Goal: Information Seeking & Learning: Learn about a topic

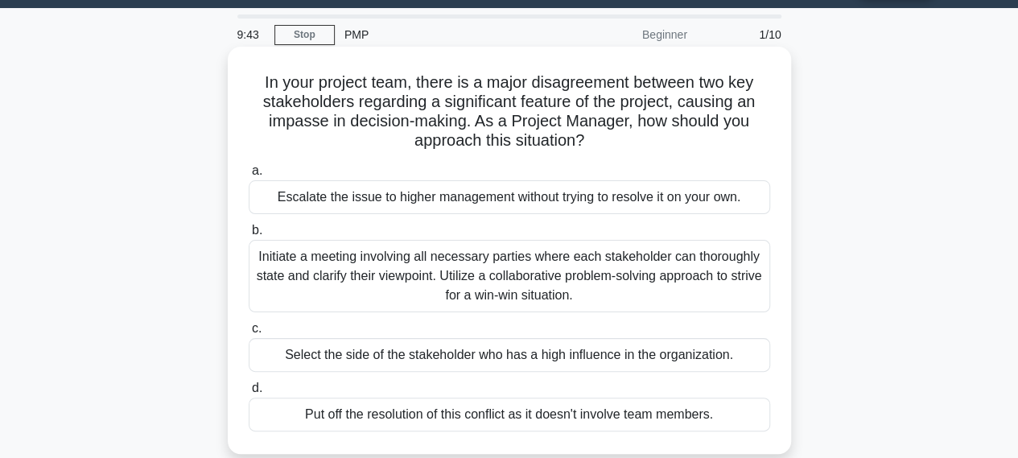
scroll to position [80, 0]
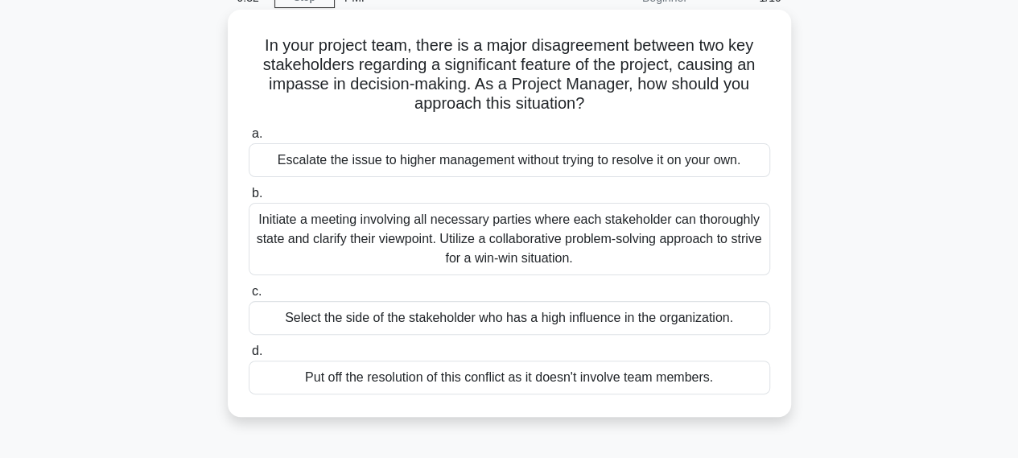
click at [287, 239] on div "Initiate a meeting involving all necessary parties where each stakeholder can t…" at bounding box center [510, 239] width 522 height 72
click at [249, 199] on input "b. Initiate a meeting involving all necessary parties where each stakeholder ca…" at bounding box center [249, 193] width 0 height 10
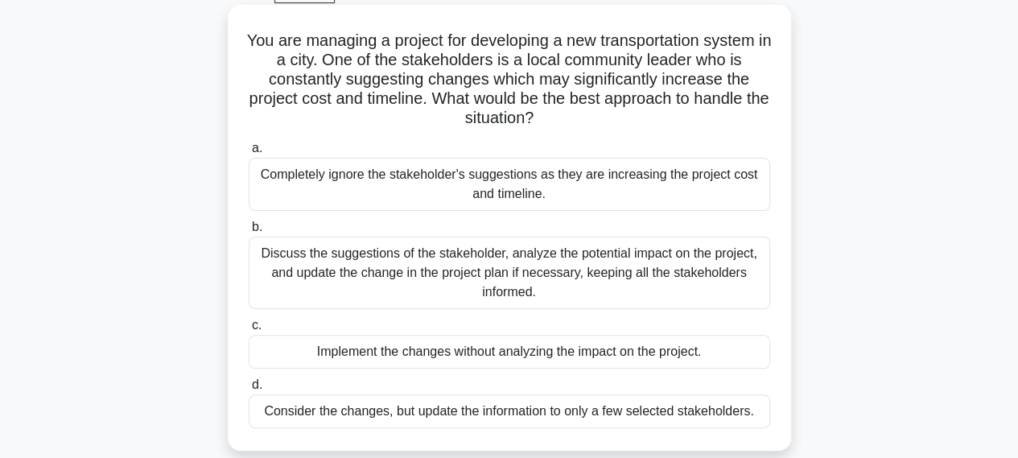
scroll to position [161, 0]
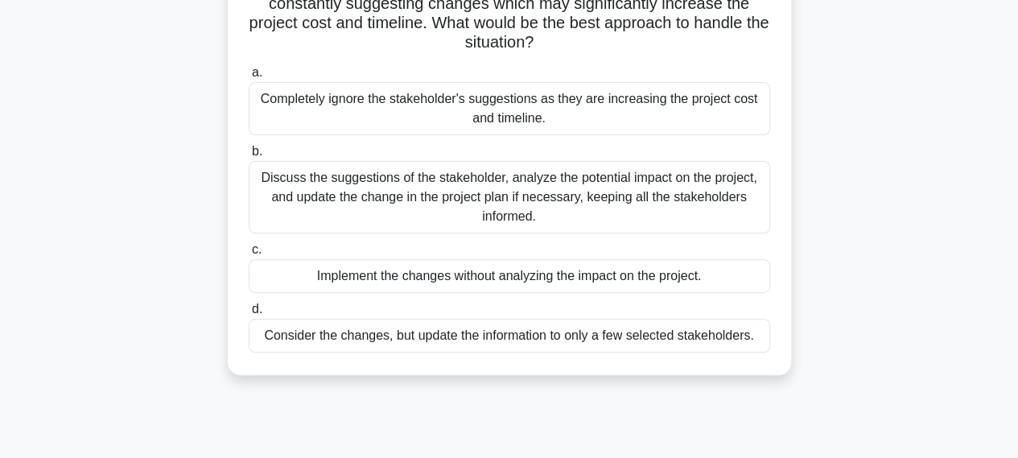
click at [530, 175] on div "Discuss the suggestions of the stakeholder, analyze the potential impact on the…" at bounding box center [510, 197] width 522 height 72
click at [249, 157] on input "b. Discuss the suggestions of the stakeholder, analyze the potential impact on …" at bounding box center [249, 152] width 0 height 10
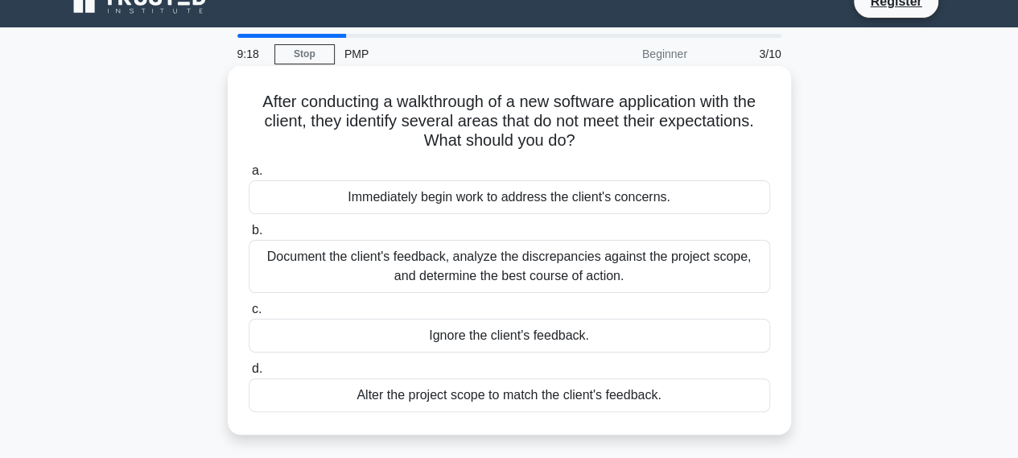
scroll to position [0, 0]
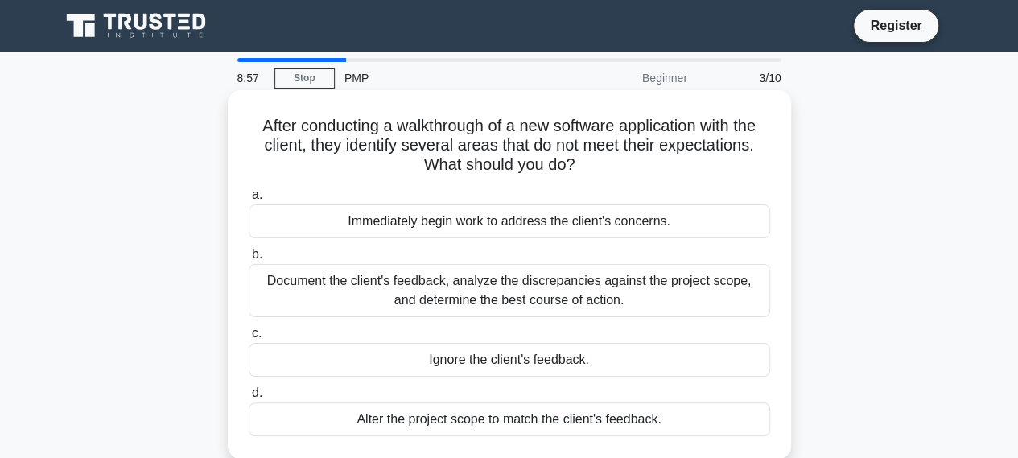
click at [479, 298] on div "Document the client's feedback, analyze the discrepancies against the project s…" at bounding box center [510, 290] width 522 height 53
click at [249, 260] on input "b. Document the client's feedback, analyze the discrepancies against the projec…" at bounding box center [249, 255] width 0 height 10
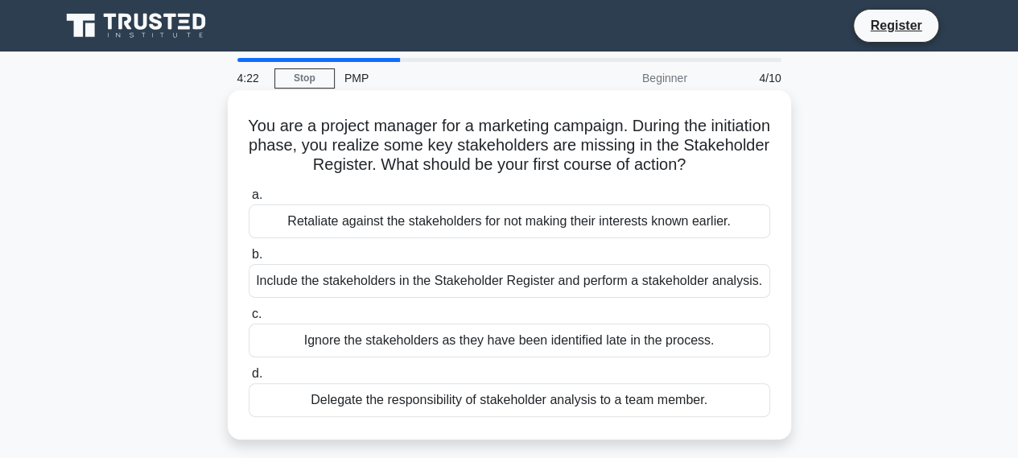
click at [400, 285] on div "Include the stakeholders in the Stakeholder Register and perform a stakeholder …" at bounding box center [510, 281] width 522 height 34
click at [249, 260] on input "b. Include the stakeholders in the Stakeholder Register and perform a stakehold…" at bounding box center [249, 255] width 0 height 10
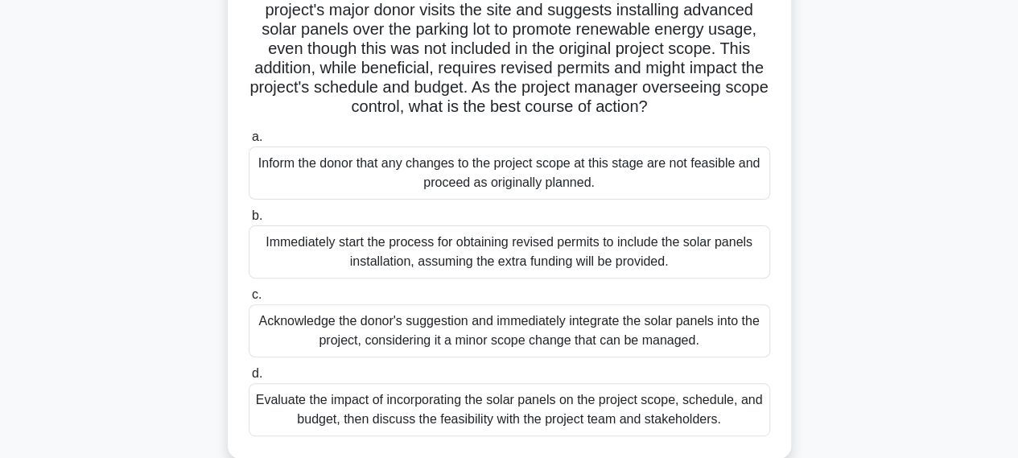
scroll to position [161, 0]
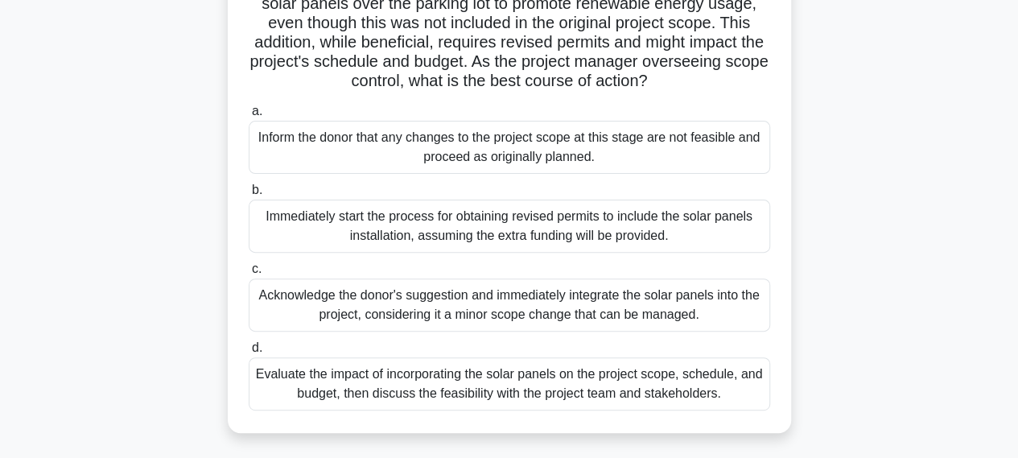
click at [435, 411] on div "Evaluate the impact of incorporating the solar panels on the project scope, sch…" at bounding box center [510, 383] width 522 height 53
click at [249, 353] on input "d. Evaluate the impact of incorporating the solar panels on the project scope, …" at bounding box center [249, 348] width 0 height 10
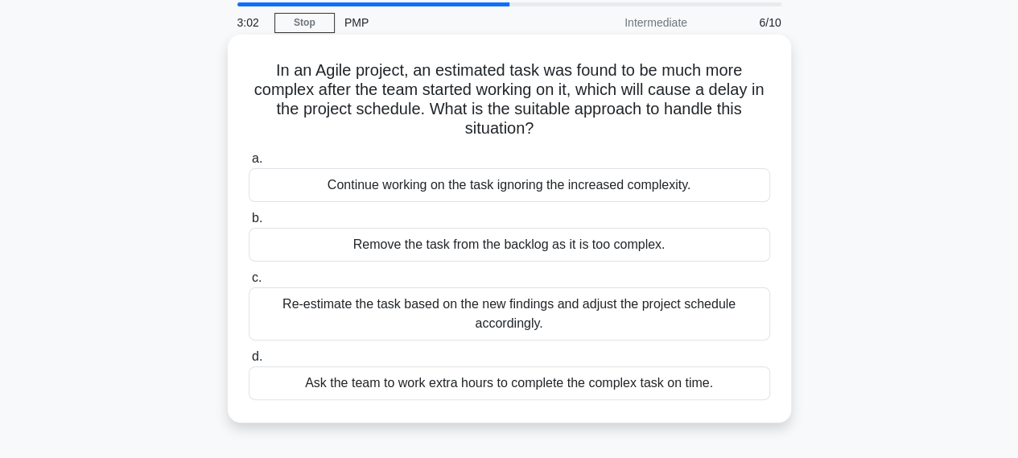
scroll to position [80, 0]
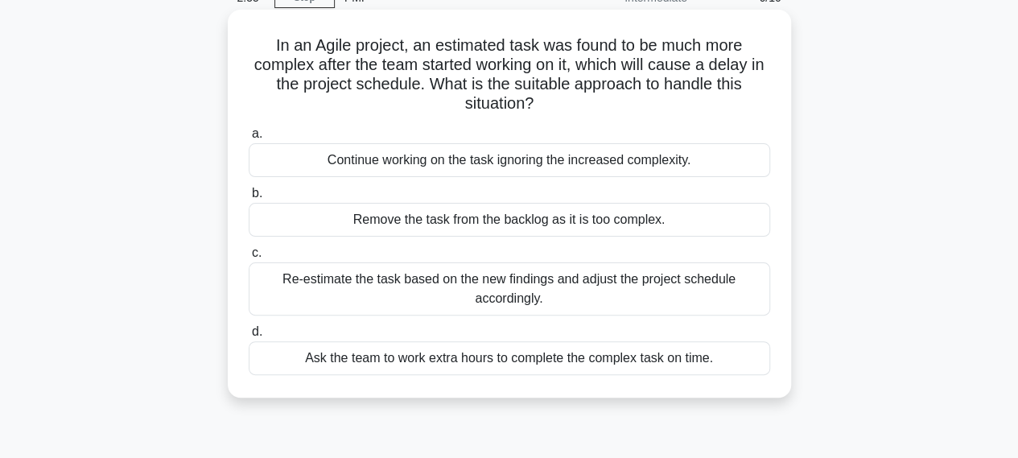
click at [520, 295] on div "Re-estimate the task based on the new findings and adjust the project schedule …" at bounding box center [510, 288] width 522 height 53
click at [249, 258] on input "c. Re-estimate the task based on the new findings and adjust the project schedu…" at bounding box center [249, 253] width 0 height 10
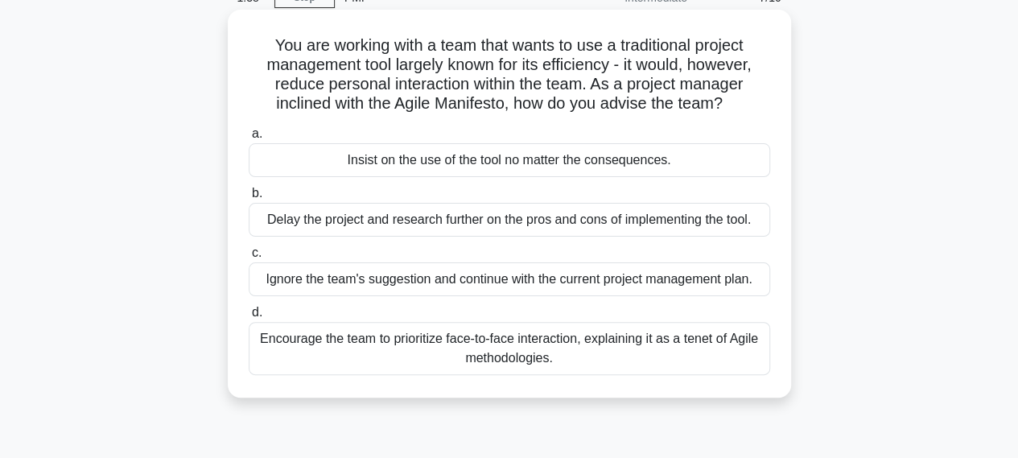
click at [400, 347] on div "Encourage the team to prioritize face-to-face interaction, explaining it as a t…" at bounding box center [510, 348] width 522 height 53
click at [249, 318] on input "d. Encourage the team to prioritize face-to-face interaction, explaining it as …" at bounding box center [249, 312] width 0 height 10
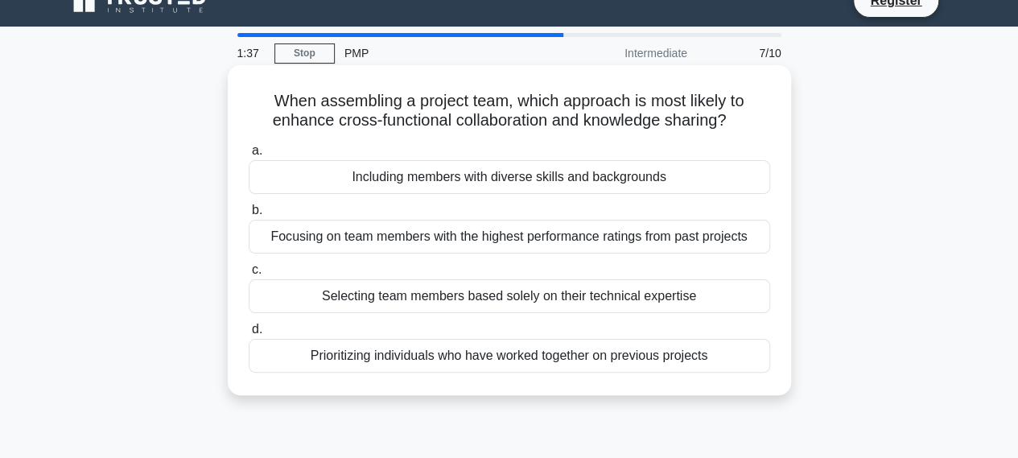
scroll to position [0, 0]
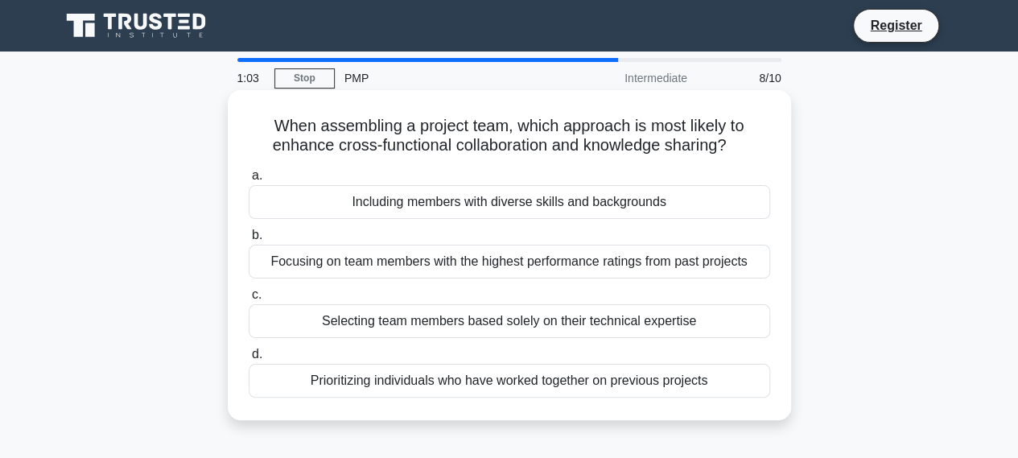
click at [605, 379] on div "Prioritizing individuals who have worked together on previous projects" at bounding box center [510, 381] width 522 height 34
click at [249, 360] on input "d. Prioritizing individuals who have worked together on previous projects" at bounding box center [249, 354] width 0 height 10
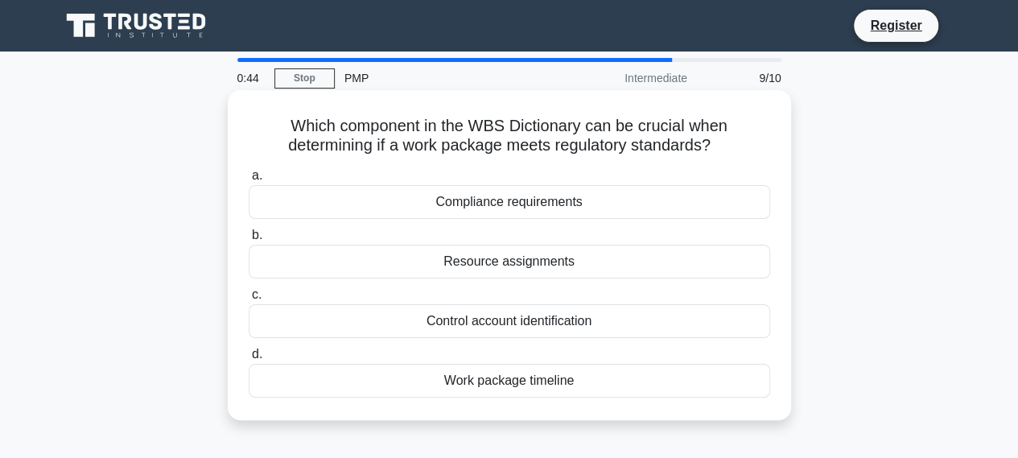
click at [502, 201] on div "Compliance requirements" at bounding box center [510, 202] width 522 height 34
click at [249, 181] on input "a. Compliance requirements" at bounding box center [249, 176] width 0 height 10
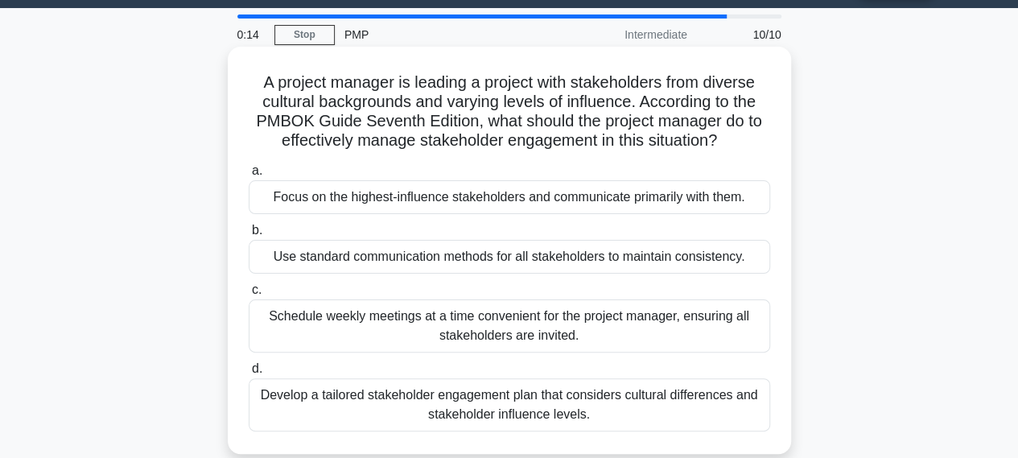
scroll to position [80, 0]
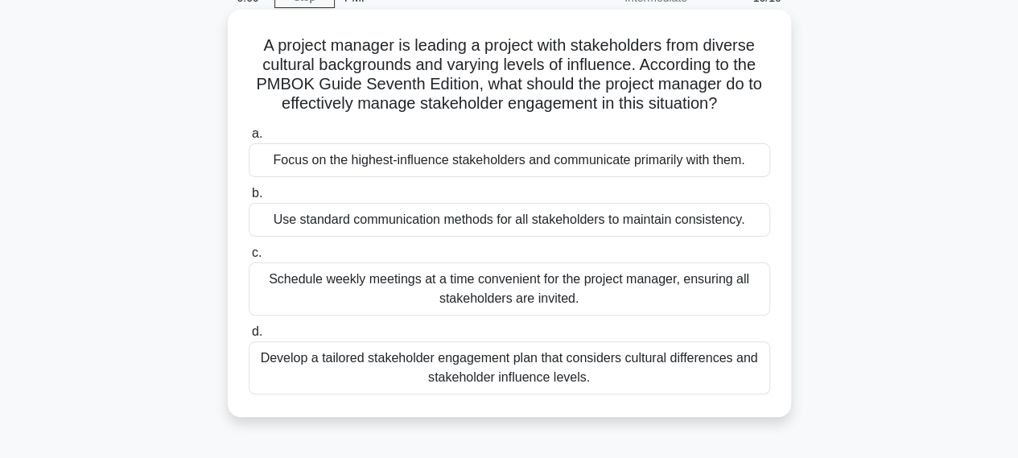
click at [592, 378] on div "Develop a tailored stakeholder engagement plan that considers cultural differen…" at bounding box center [510, 367] width 522 height 53
click at [249, 337] on input "d. Develop a tailored stakeholder engagement plan that considers cultural diffe…" at bounding box center [249, 332] width 0 height 10
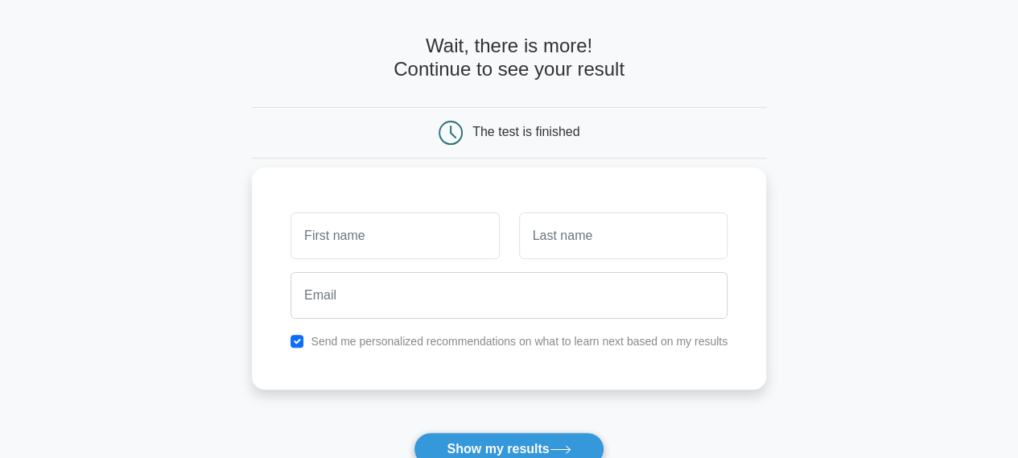
scroll to position [80, 0]
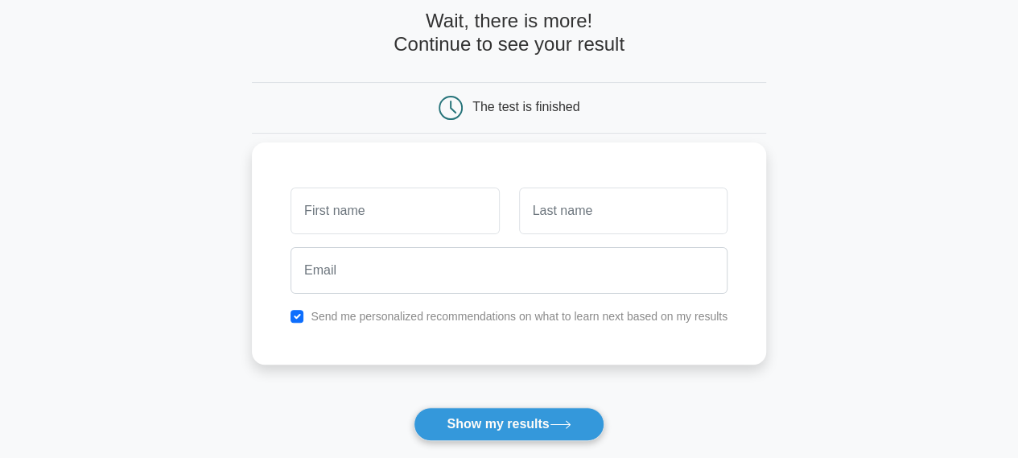
click at [434, 218] on input "text" at bounding box center [395, 211] width 208 height 47
type input "[PERSON_NAME]"
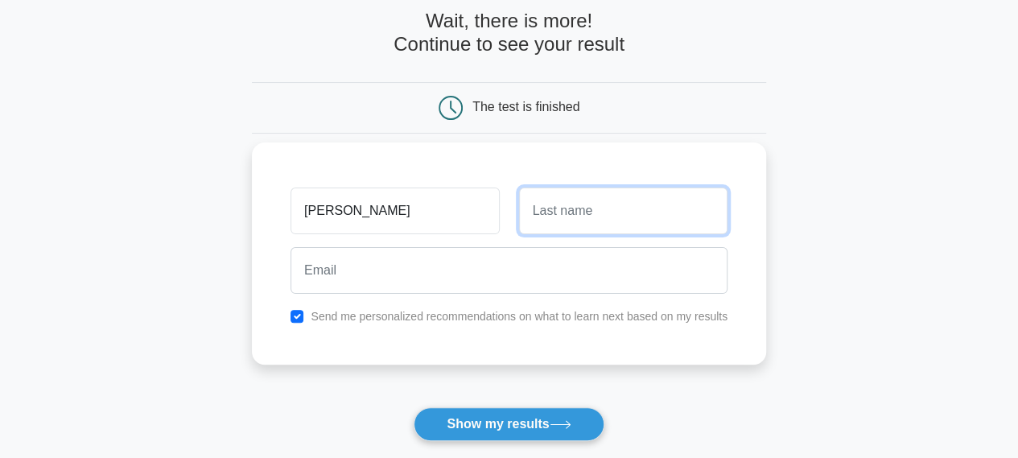
click at [557, 211] on input "text" at bounding box center [623, 211] width 208 height 47
type input "Twinemukama"
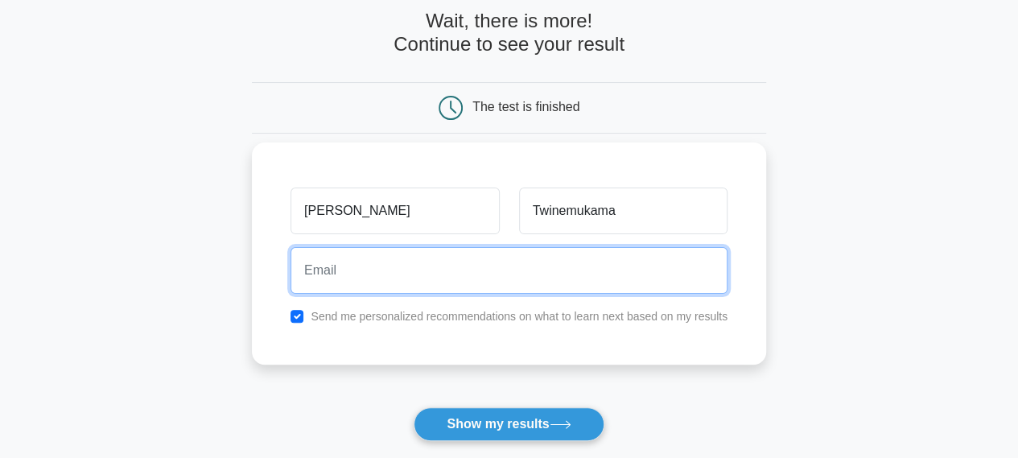
click at [292, 278] on input "email" at bounding box center [509, 270] width 437 height 47
type input "josephtwine97@gmail.com"
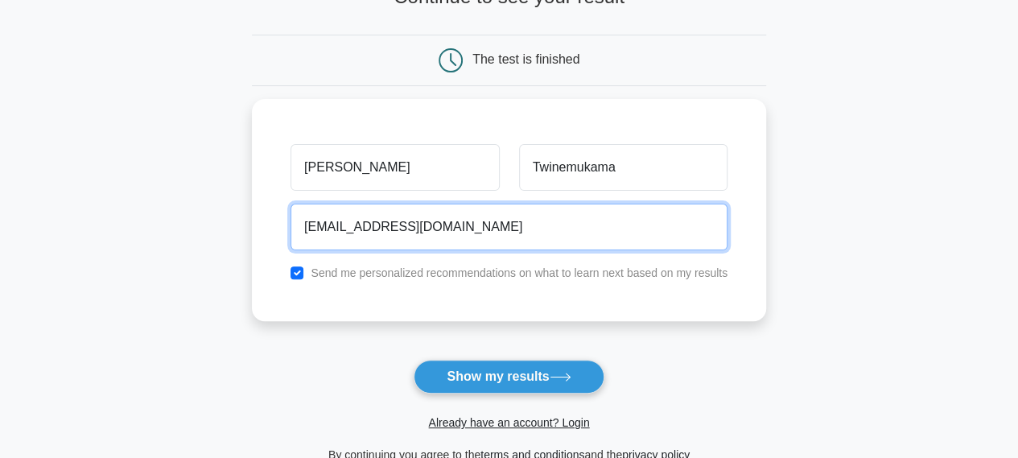
scroll to position [161, 0]
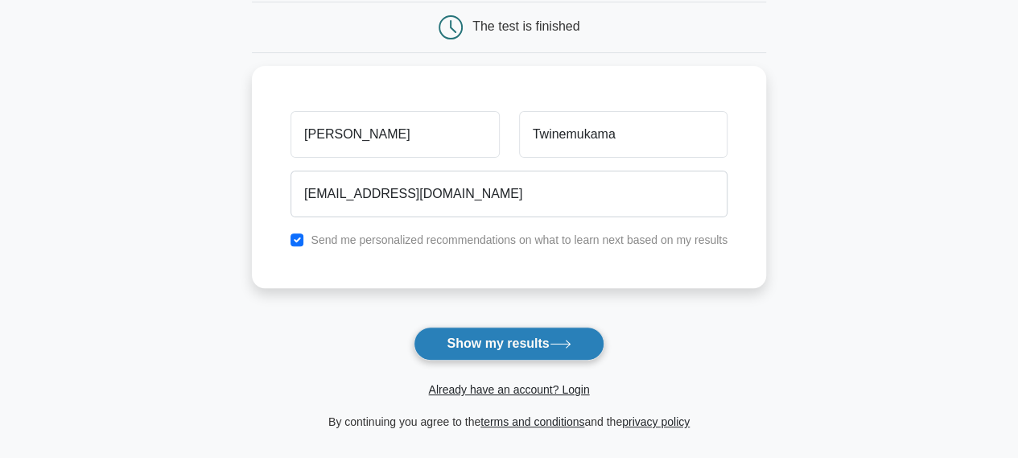
click at [495, 349] on button "Show my results" at bounding box center [509, 344] width 190 height 34
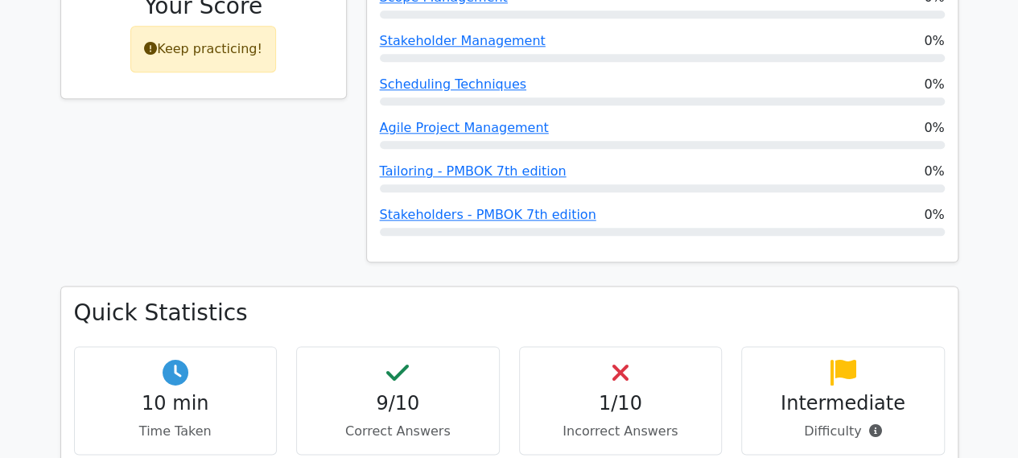
scroll to position [885, 0]
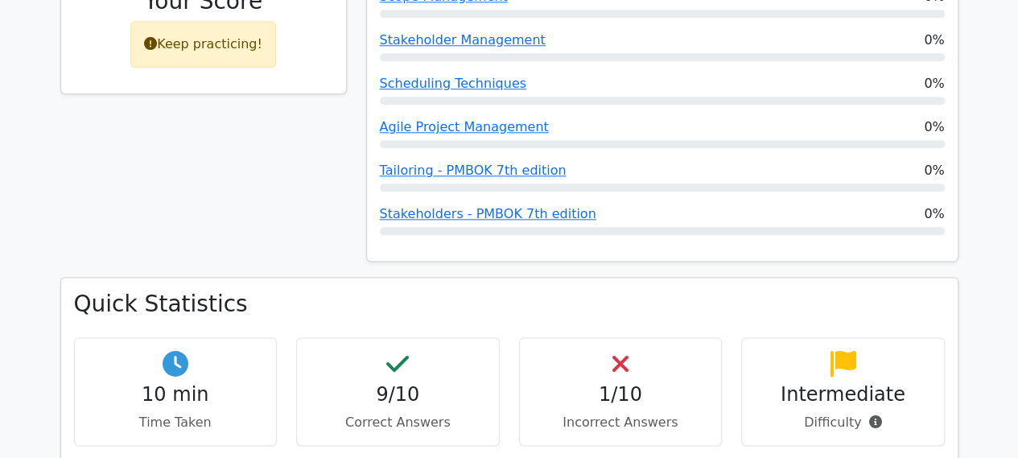
click at [811, 413] on p "Difficulty" at bounding box center [843, 422] width 176 height 19
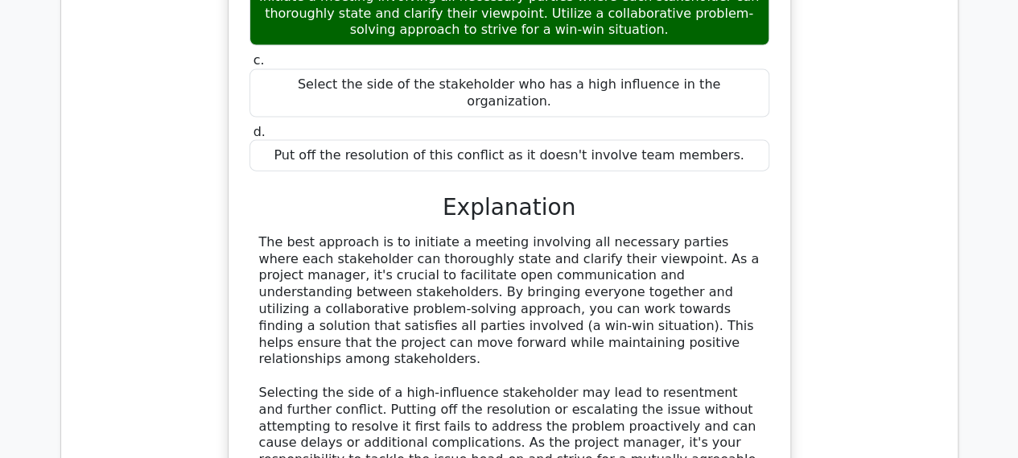
scroll to position [1771, 0]
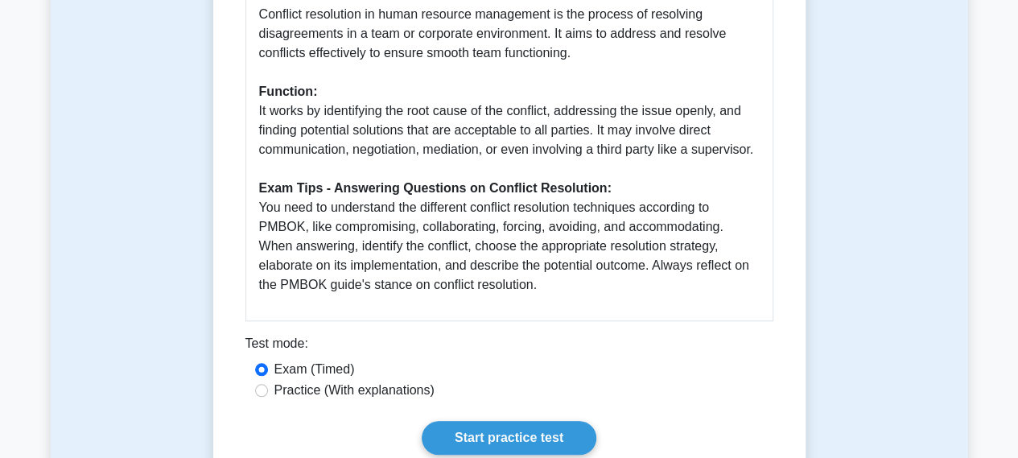
scroll to position [644, 0]
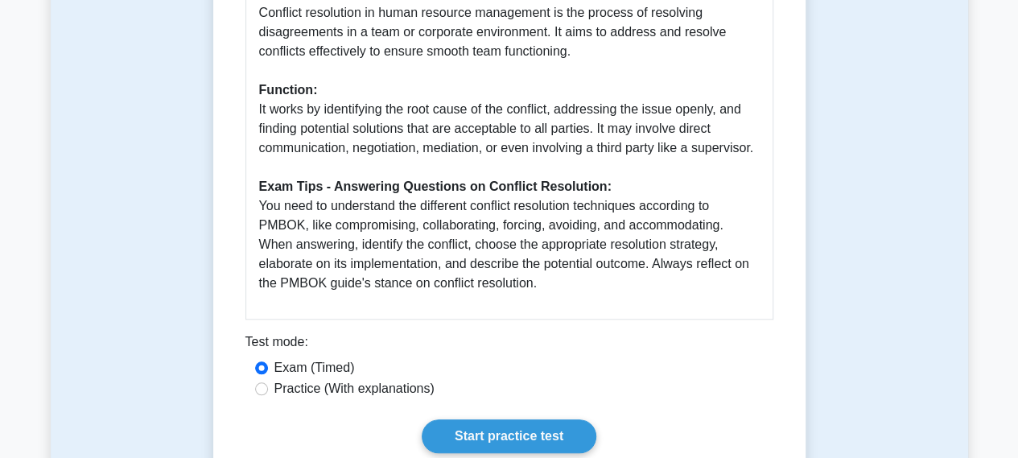
click at [370, 379] on label "Practice (With explanations)" at bounding box center [354, 388] width 160 height 19
click at [268, 382] on input "Practice (With explanations)" at bounding box center [261, 388] width 13 height 13
radio input "true"
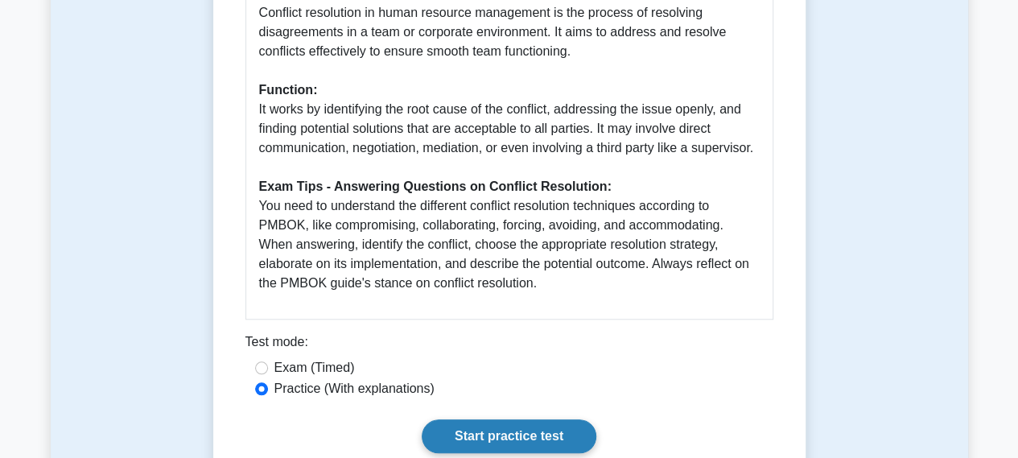
click at [511, 421] on link "Start practice test" at bounding box center [509, 436] width 175 height 34
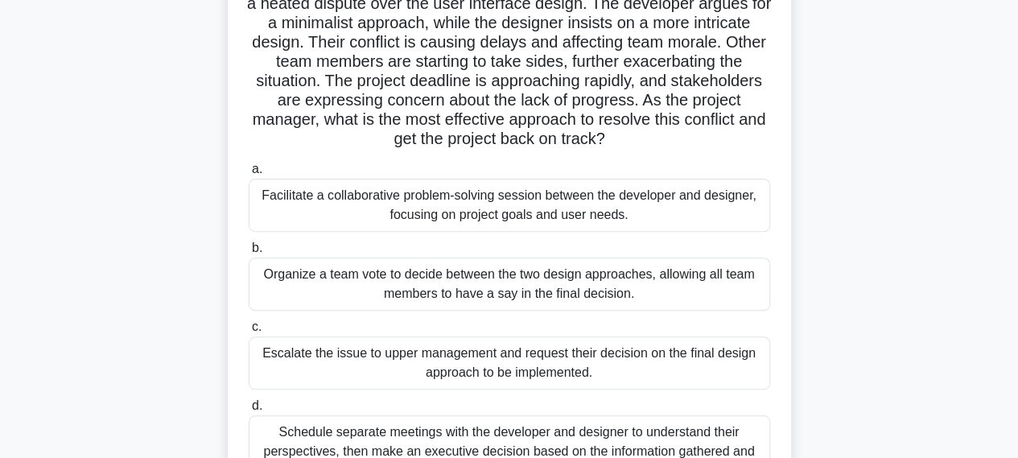
scroll to position [241, 0]
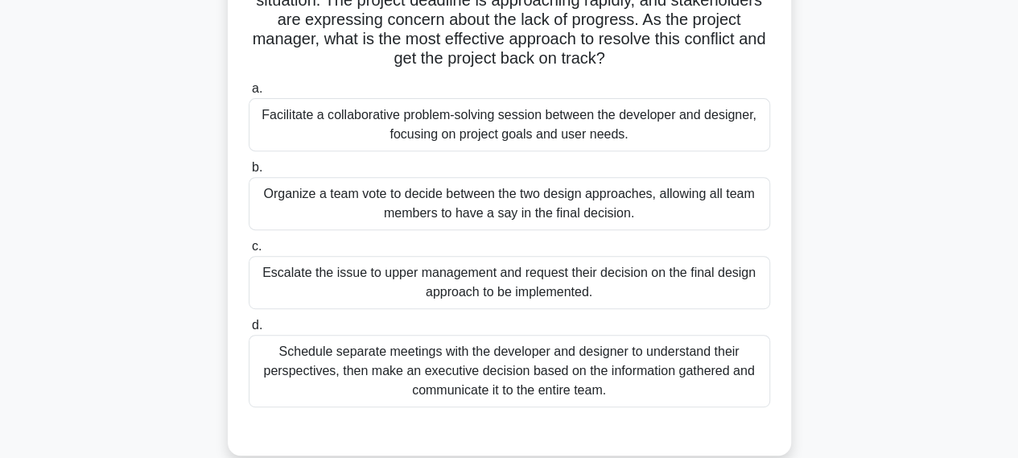
click at [478, 123] on div "Facilitate a collaborative problem-solving session between the developer and de…" at bounding box center [510, 124] width 522 height 53
click at [249, 94] on input "a. Facilitate a collaborative problem-solving session between the developer and…" at bounding box center [249, 89] width 0 height 10
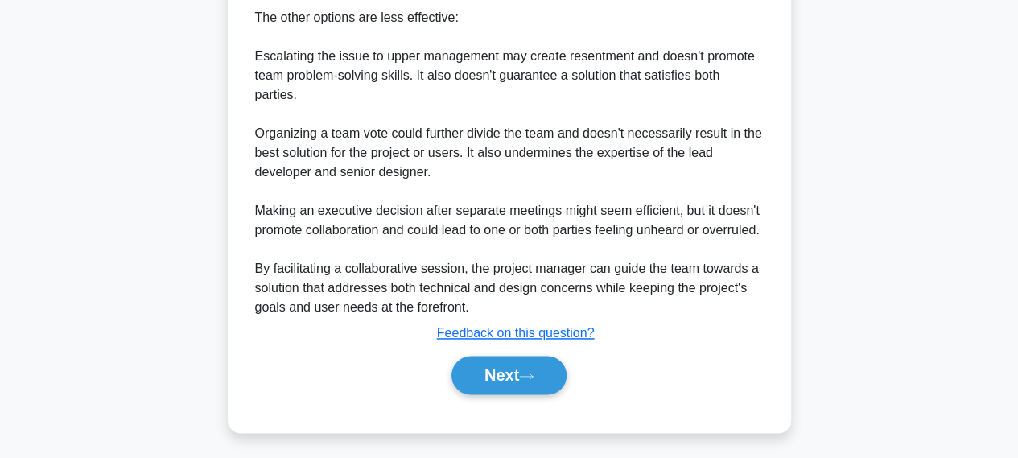
scroll to position [1015, 0]
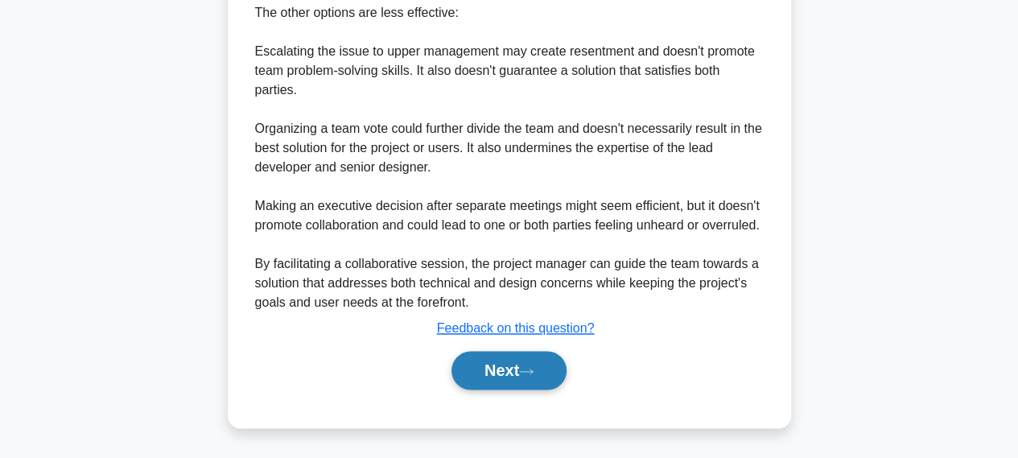
click at [504, 370] on button "Next" at bounding box center [509, 370] width 115 height 39
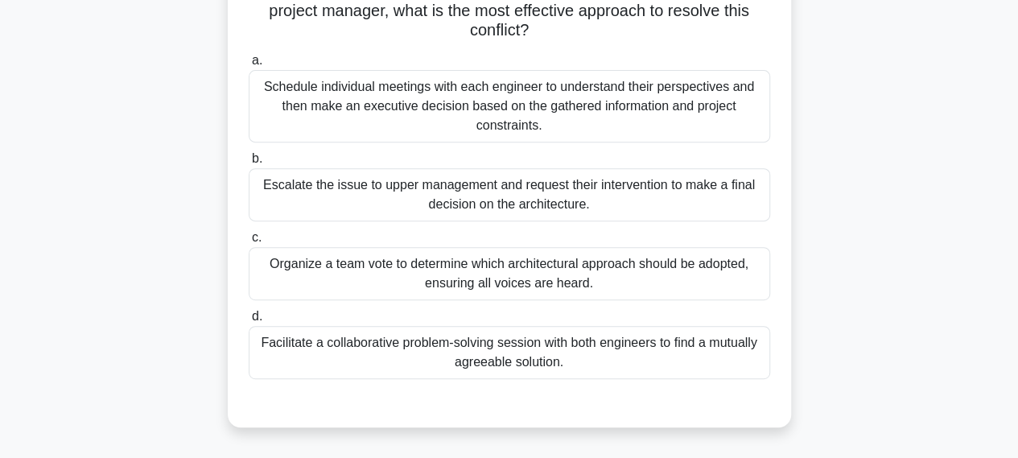
scroll to position [170, 0]
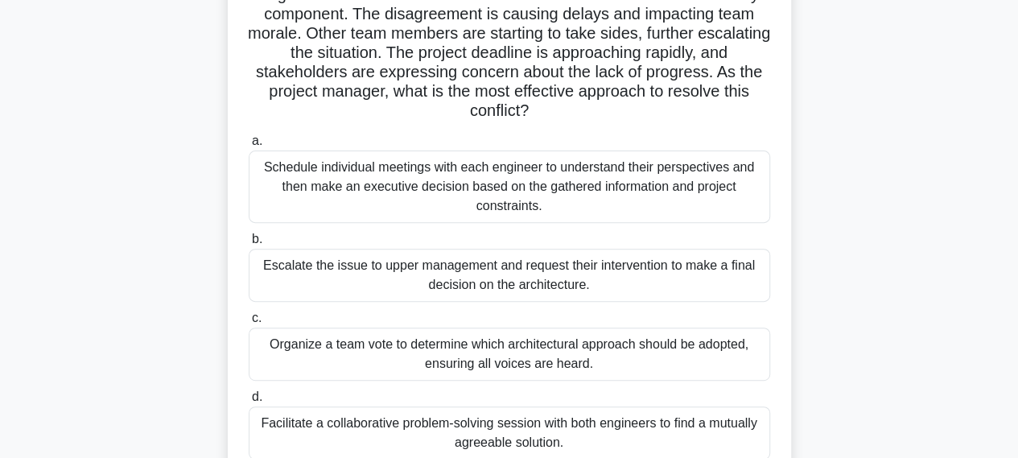
click at [486, 178] on div "Schedule individual meetings with each engineer to understand their perspective…" at bounding box center [510, 187] width 522 height 72
click at [249, 147] on input "a. Schedule individual meetings with each engineer to understand their perspect…" at bounding box center [249, 141] width 0 height 10
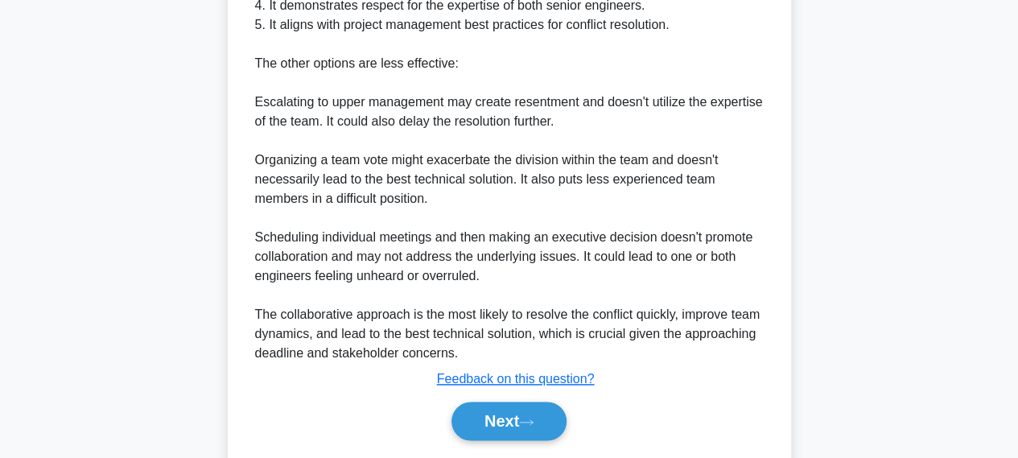
scroll to position [921, 0]
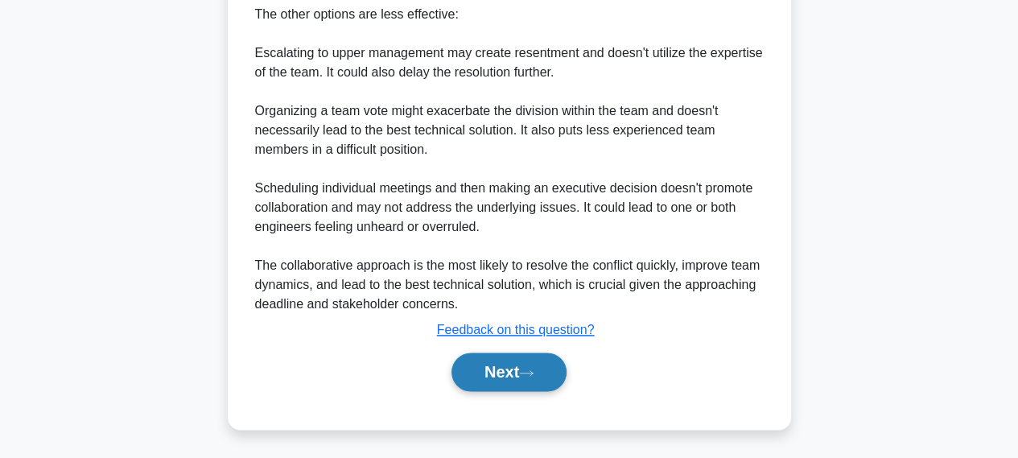
click at [478, 376] on button "Next" at bounding box center [509, 372] width 115 height 39
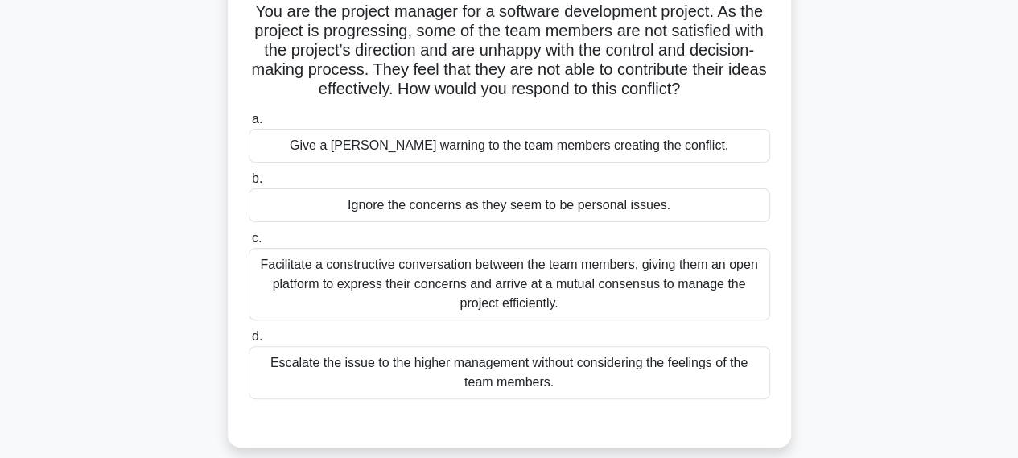
scroll to position [170, 0]
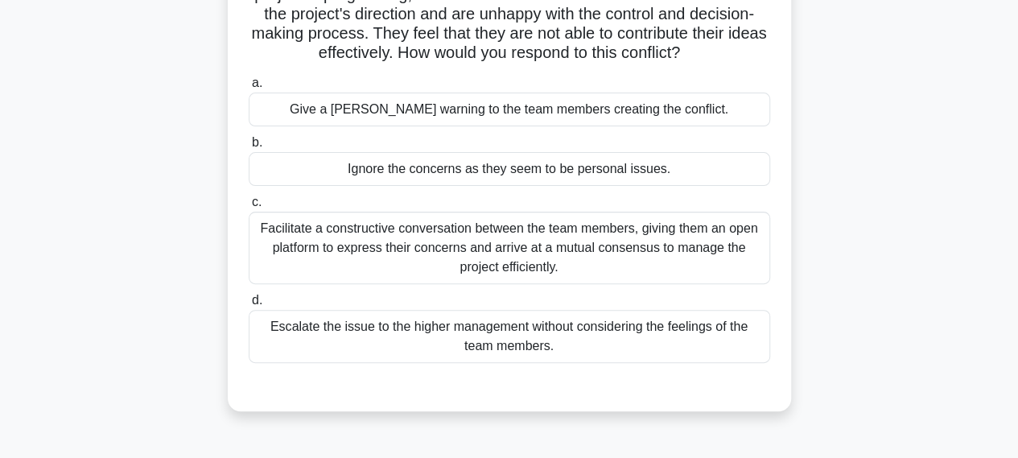
click at [446, 255] on div "Facilitate a constructive conversation between the team members, giving them an…" at bounding box center [510, 248] width 522 height 72
click at [249, 208] on input "c. Facilitate a constructive conversation between the team members, giving them…" at bounding box center [249, 202] width 0 height 10
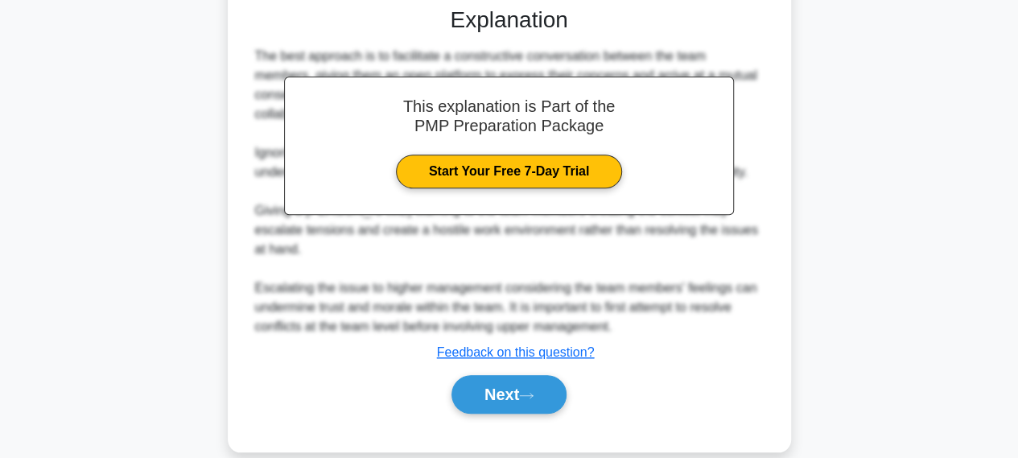
scroll to position [551, 0]
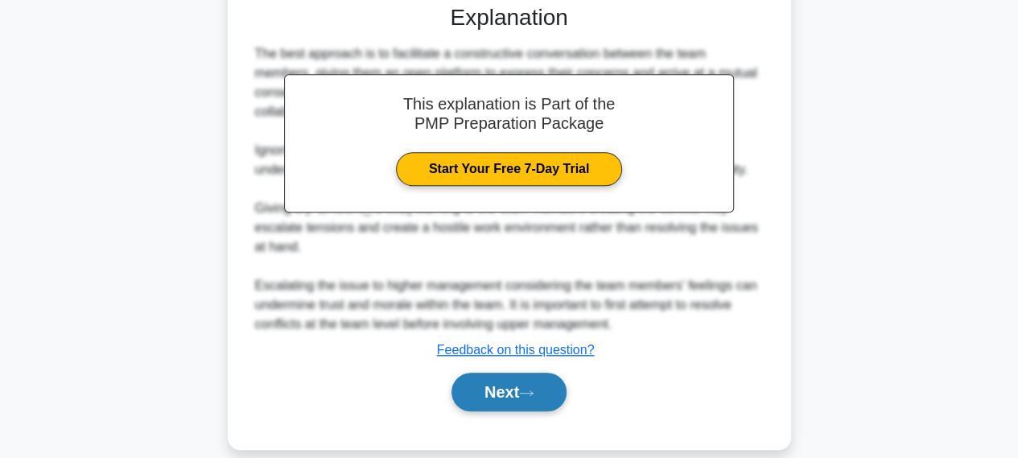
click at [523, 373] on button "Next" at bounding box center [509, 392] width 115 height 39
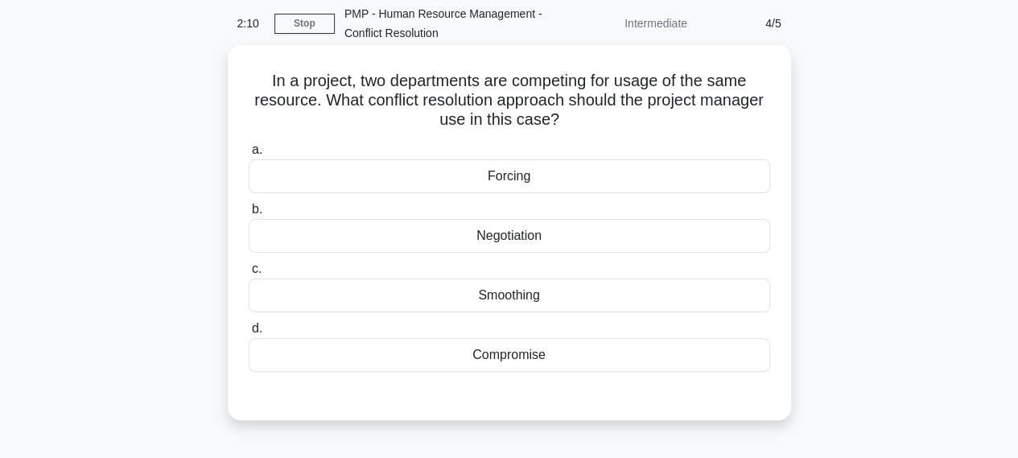
scroll to position [89, 0]
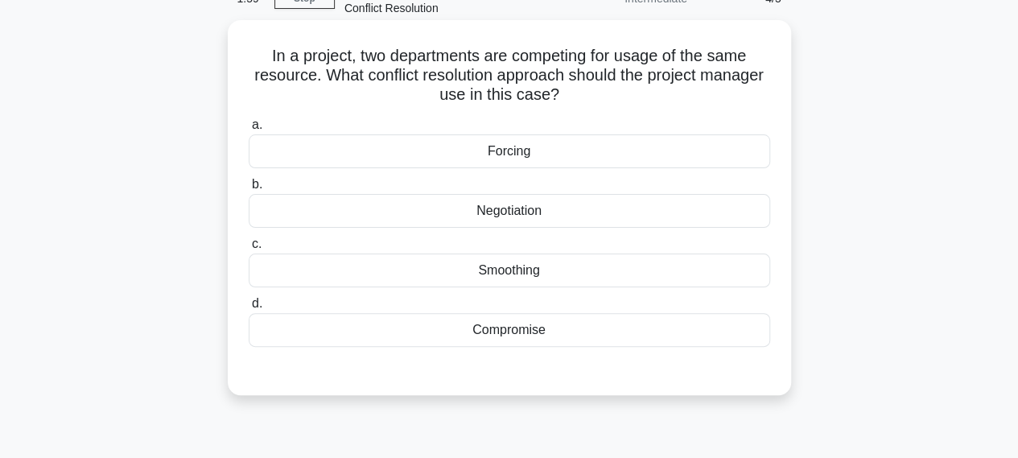
click at [524, 207] on div "Negotiation" at bounding box center [510, 211] width 522 height 34
click at [249, 190] on input "b. Negotiation" at bounding box center [249, 185] width 0 height 10
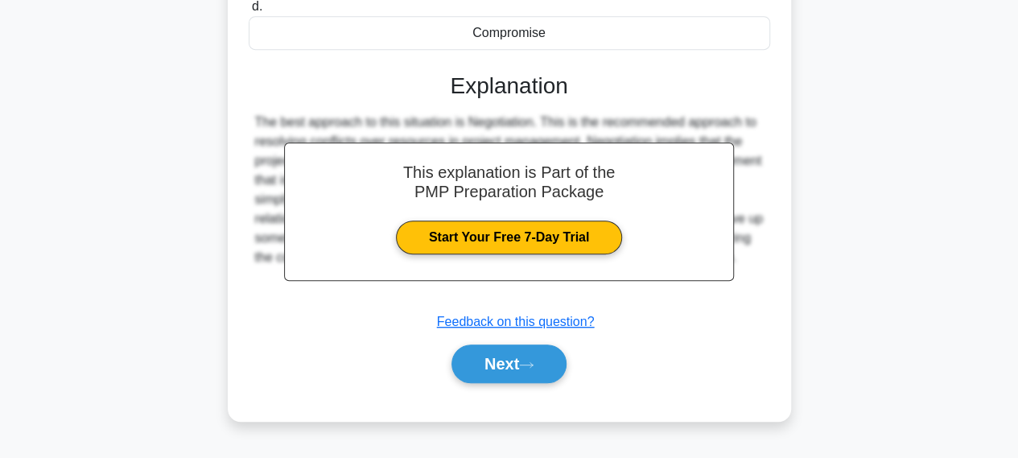
scroll to position [411, 0]
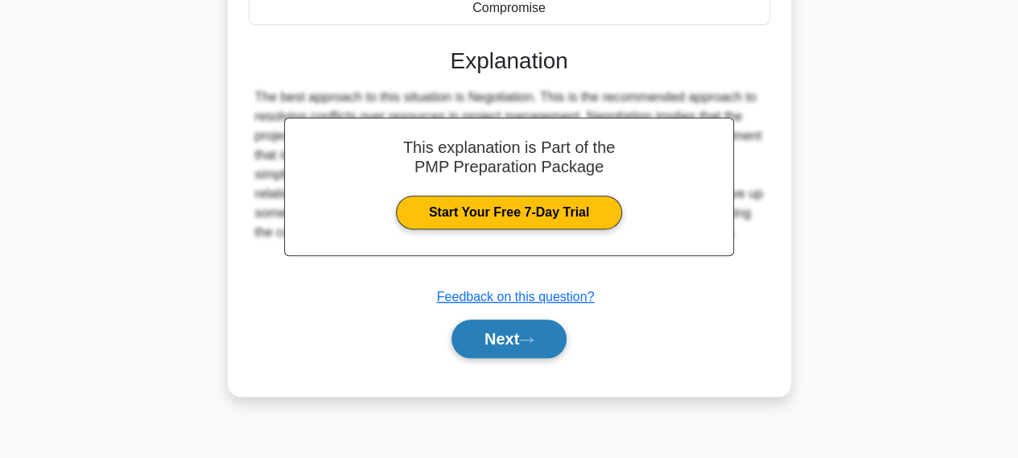
click at [520, 336] on button "Next" at bounding box center [509, 339] width 115 height 39
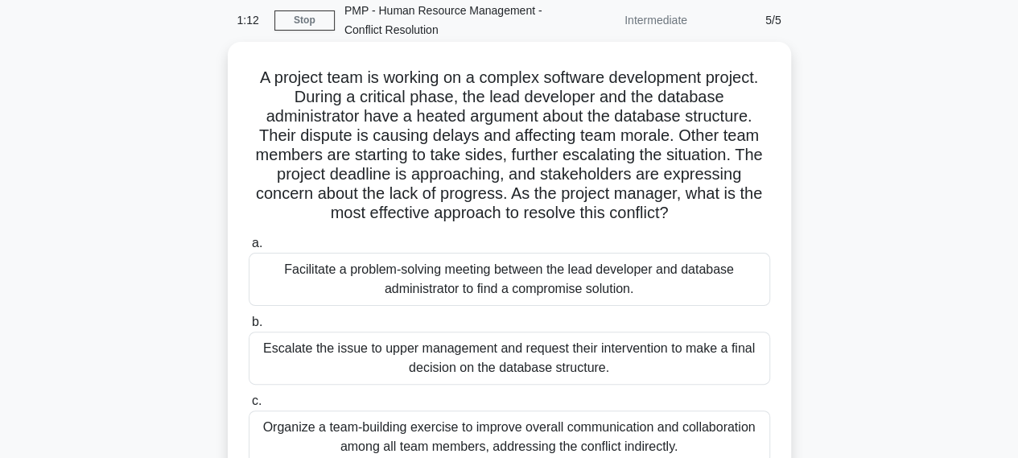
scroll to position [250, 0]
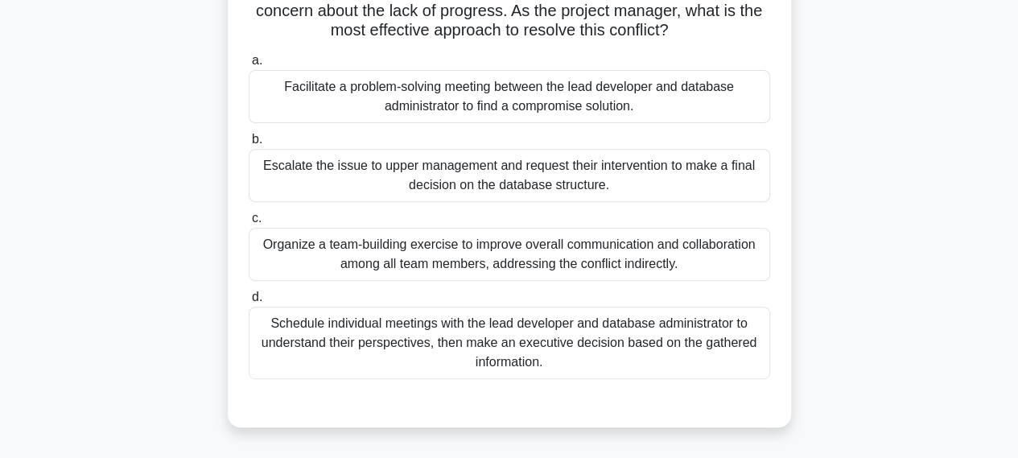
click at [448, 349] on div "Schedule individual meetings with the lead developer and database administrator…" at bounding box center [510, 343] width 522 height 72
click at [249, 303] on input "d. Schedule individual meetings with the lead developer and database administra…" at bounding box center [249, 297] width 0 height 10
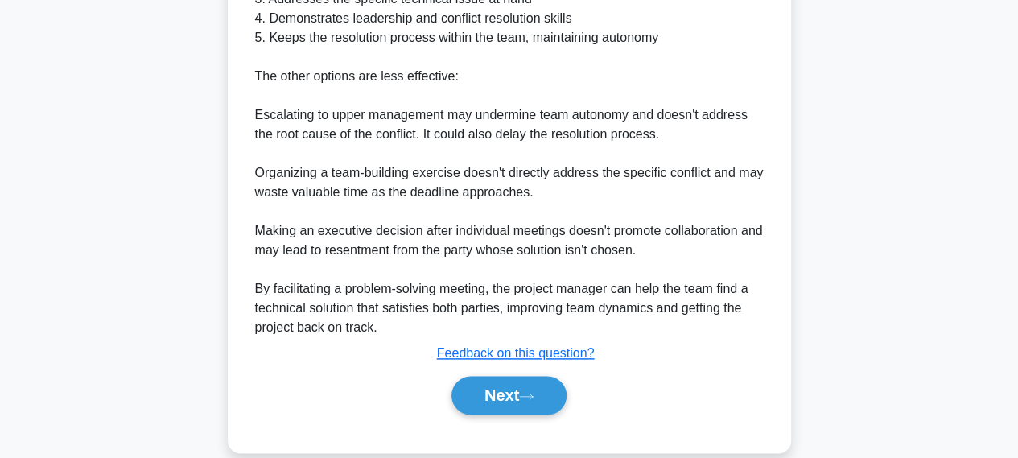
scroll to position [882, 0]
